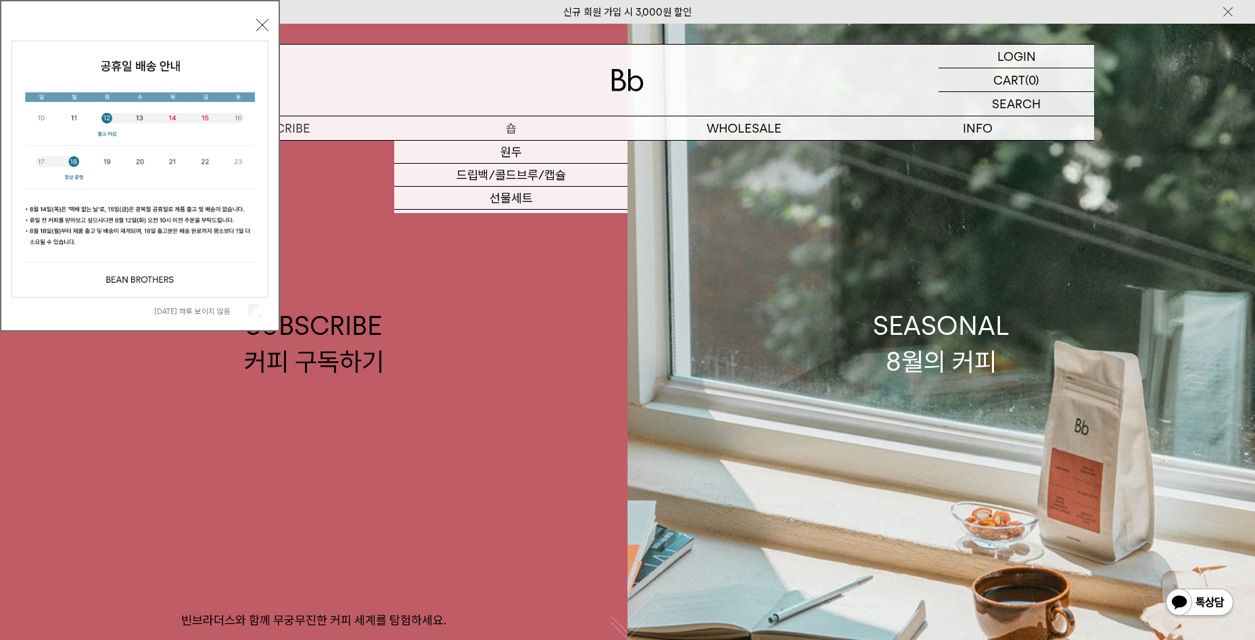
click at [526, 128] on p "숍" at bounding box center [510, 128] width 233 height 24
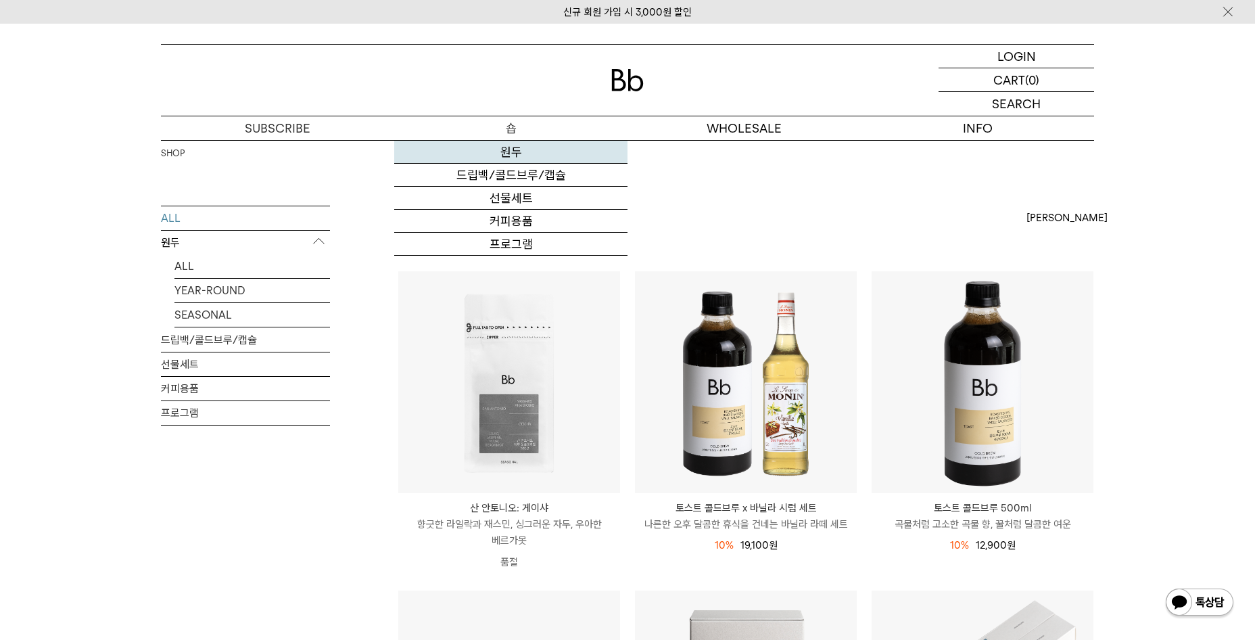
click at [515, 155] on link "원두" at bounding box center [510, 152] width 233 height 23
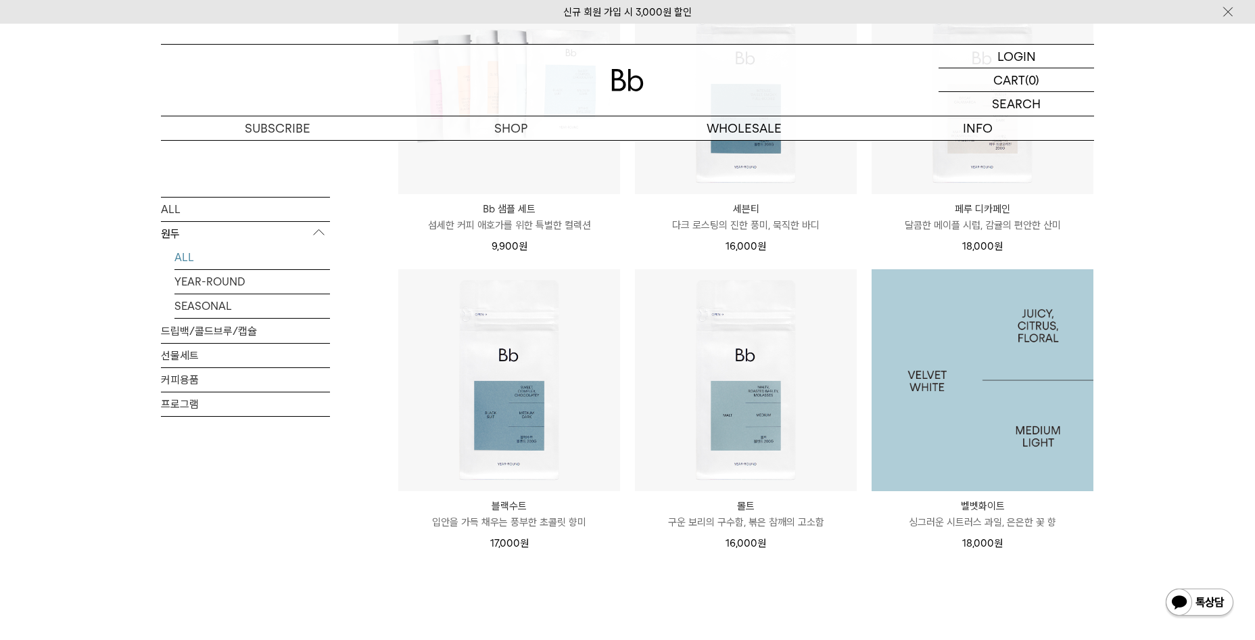
scroll to position [947, 0]
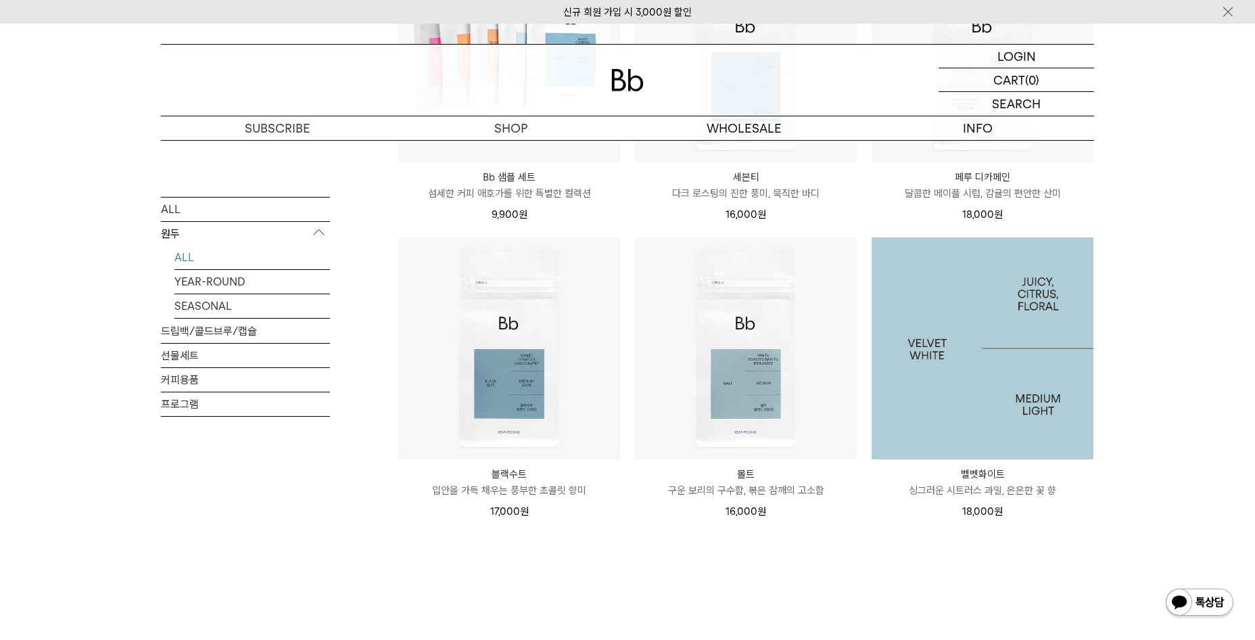
click at [981, 354] on img at bounding box center [983, 348] width 222 height 222
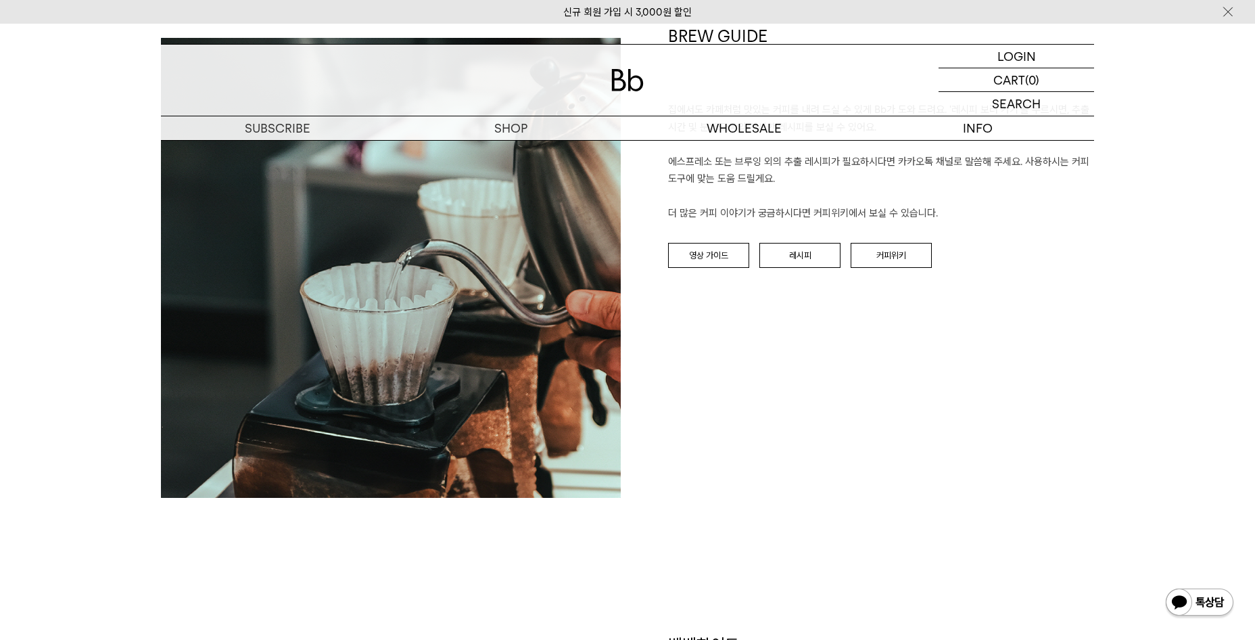
scroll to position [1690, 0]
